Goal: Task Accomplishment & Management: Complete application form

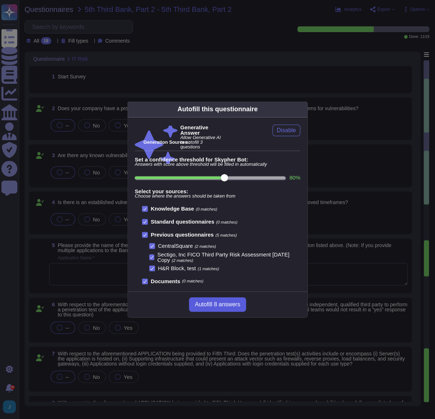
click at [202, 305] on span "Autofill 8 answers" at bounding box center [217, 305] width 45 height 6
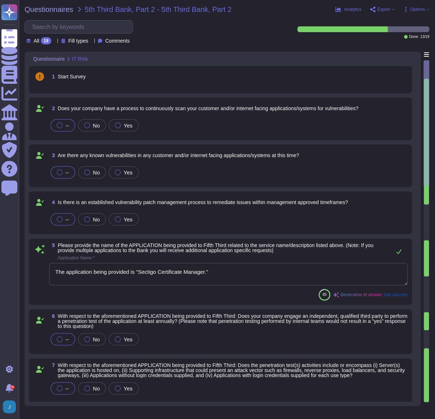
type textarea "The application being provided is "Sectigo Certificate Manager.""
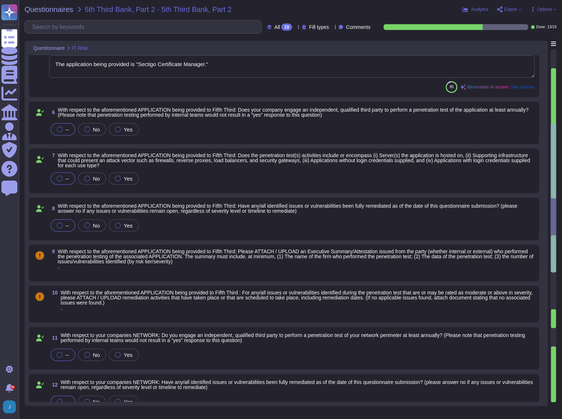
type textarea "We maintain a comprehensive set of documented and approved information security…"
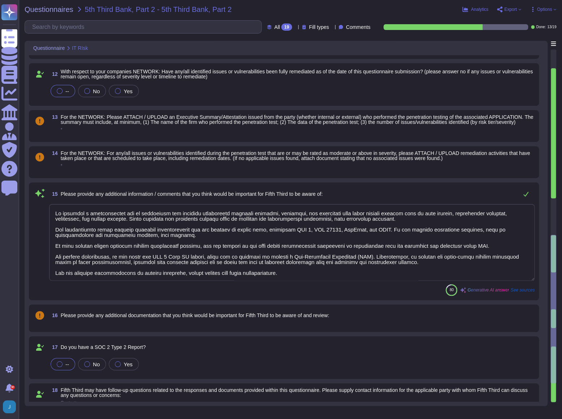
scroll to position [578, 0]
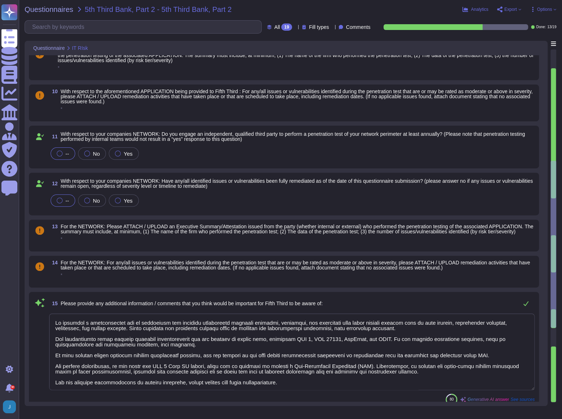
type textarea "The application being provided is "Sectigo Certificate Manager.""
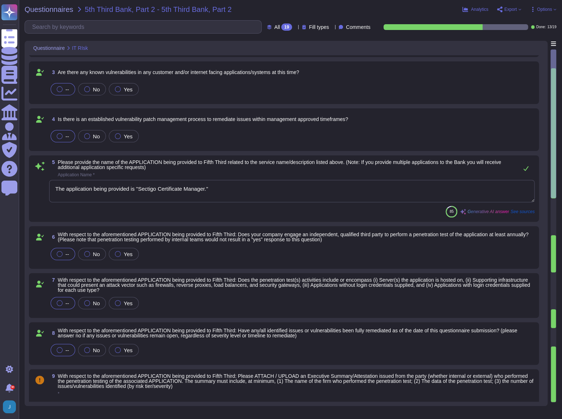
scroll to position [0, 0]
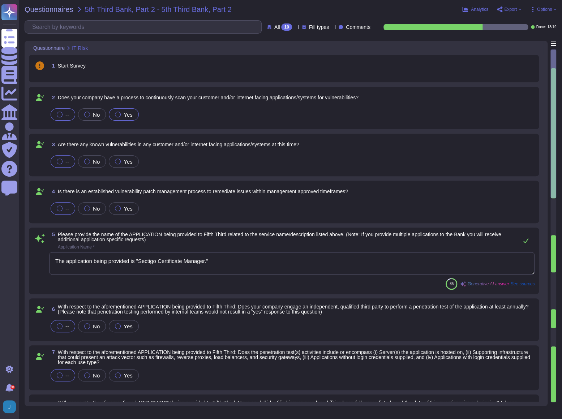
click at [124, 112] on span "Yes" at bounding box center [128, 115] width 9 height 6
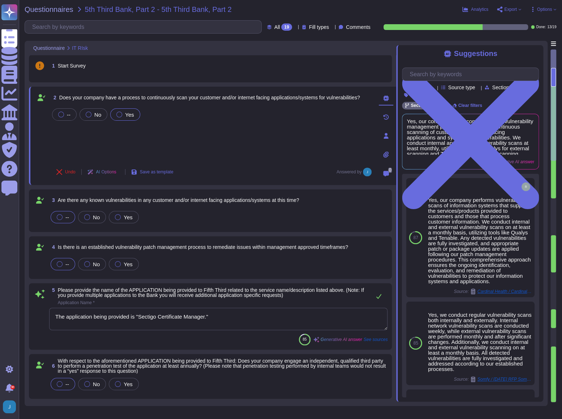
click at [225, 141] on div "-- No Yes" at bounding box center [212, 133] width 322 height 53
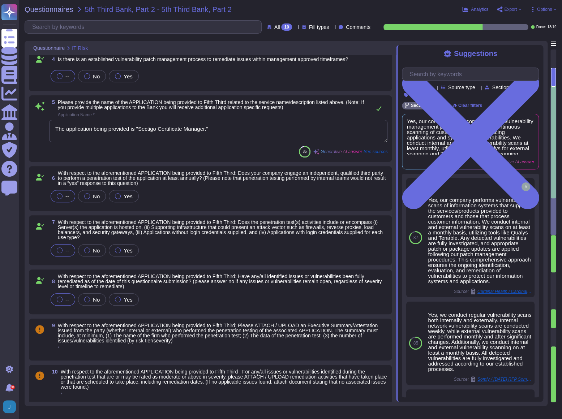
scroll to position [197, 0]
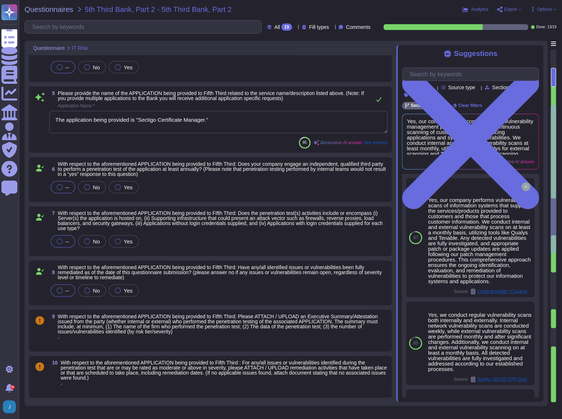
type textarea "We maintain a comprehensive set of documented and approved information security…"
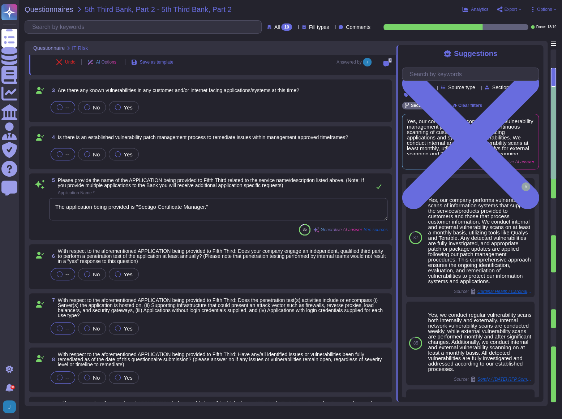
scroll to position [0, 0]
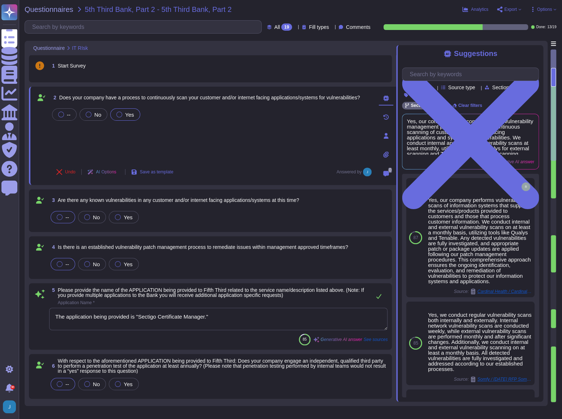
click at [435, 9] on span "Export" at bounding box center [510, 9] width 13 height 4
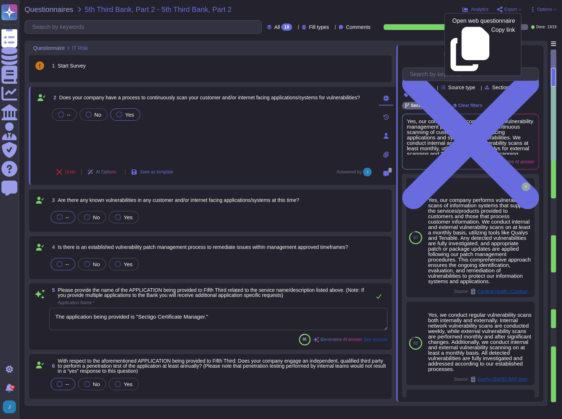
click at [376, 12] on div "Questionnaires 5th Third Bank, Part 2 - 5th Third Bank, Part 2" at bounding box center [208, 9] width 366 height 7
